Goal: Task Accomplishment & Management: Use online tool/utility

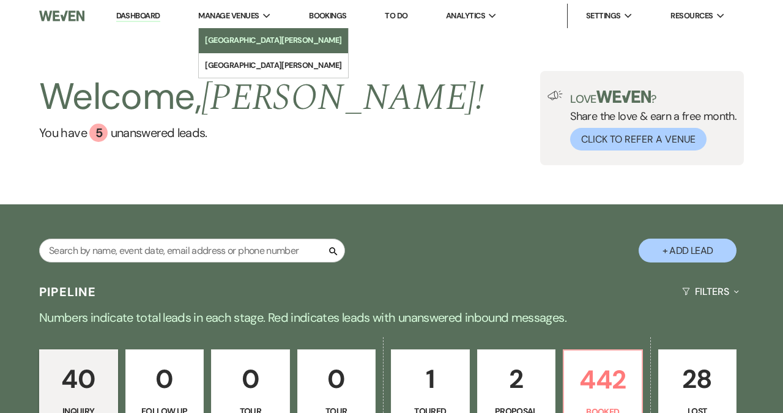
click at [239, 43] on li "[GEOGRAPHIC_DATA][PERSON_NAME]" at bounding box center [273, 40] width 137 height 12
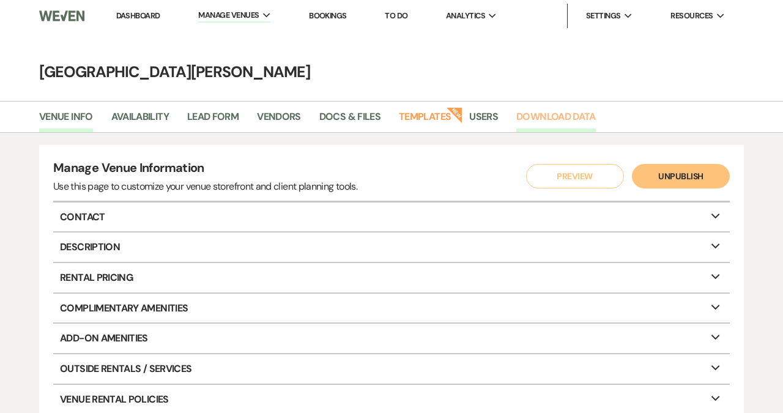
click at [542, 118] on link "Download Data" at bounding box center [556, 120] width 80 height 23
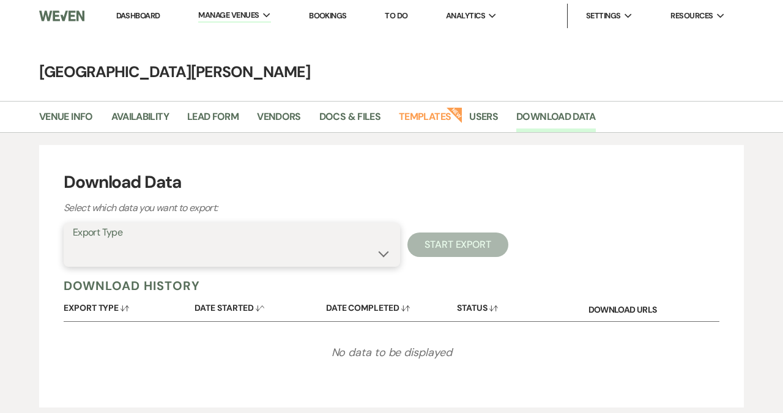
click at [383, 253] on select "Availability Calendar Information Category Templates Contacts Information Event…" at bounding box center [232, 254] width 318 height 24
